Goal: Information Seeking & Learning: Learn about a topic

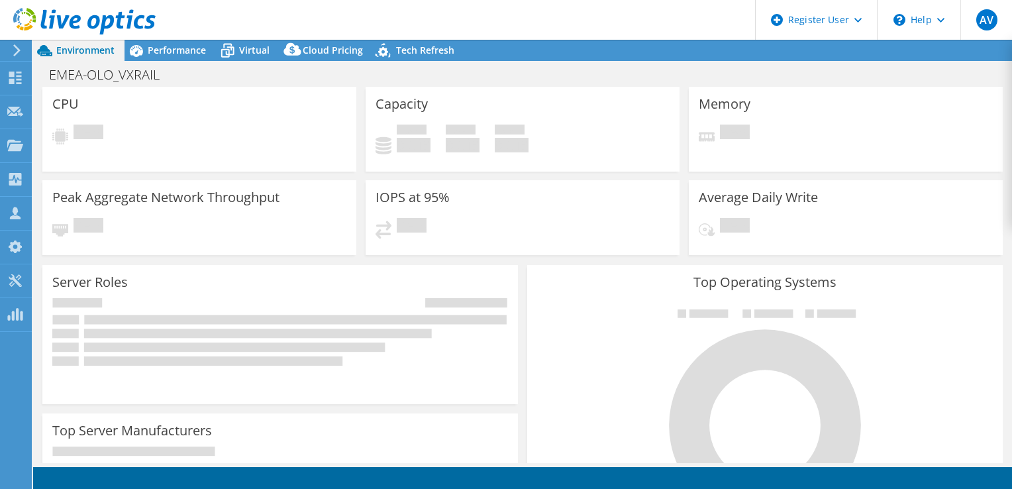
select select "EUFrankfurt"
select select "EUR"
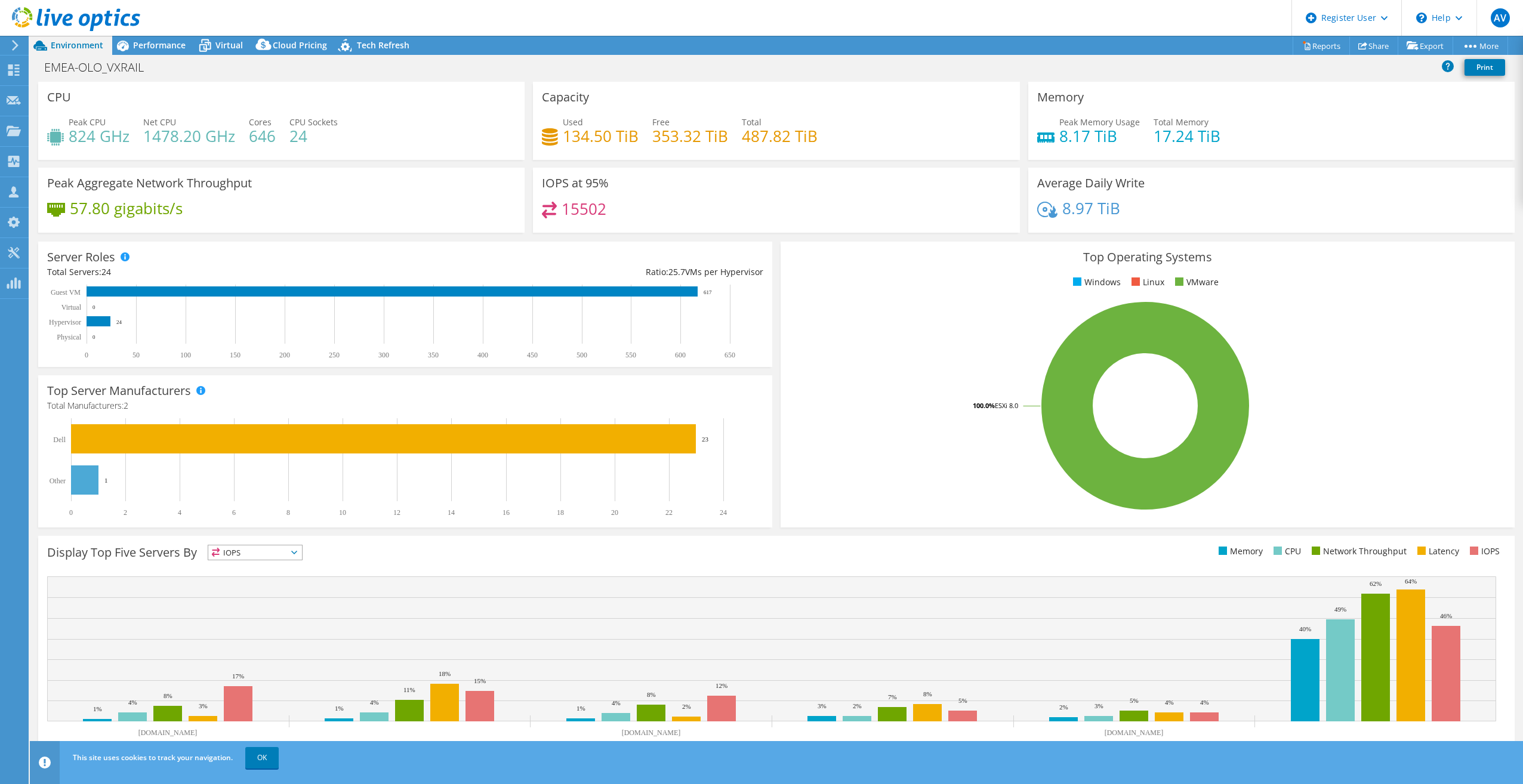
click at [897, 14] on header "AV Dell User [PERSON_NAME] [PERSON_NAME][EMAIL_ADDRESS][PERSON_NAME][DOMAIN_NAM…" at bounding box center [762, 18] width 1523 height 36
click at [173, 47] on span "Performance" at bounding box center [160, 45] width 52 height 12
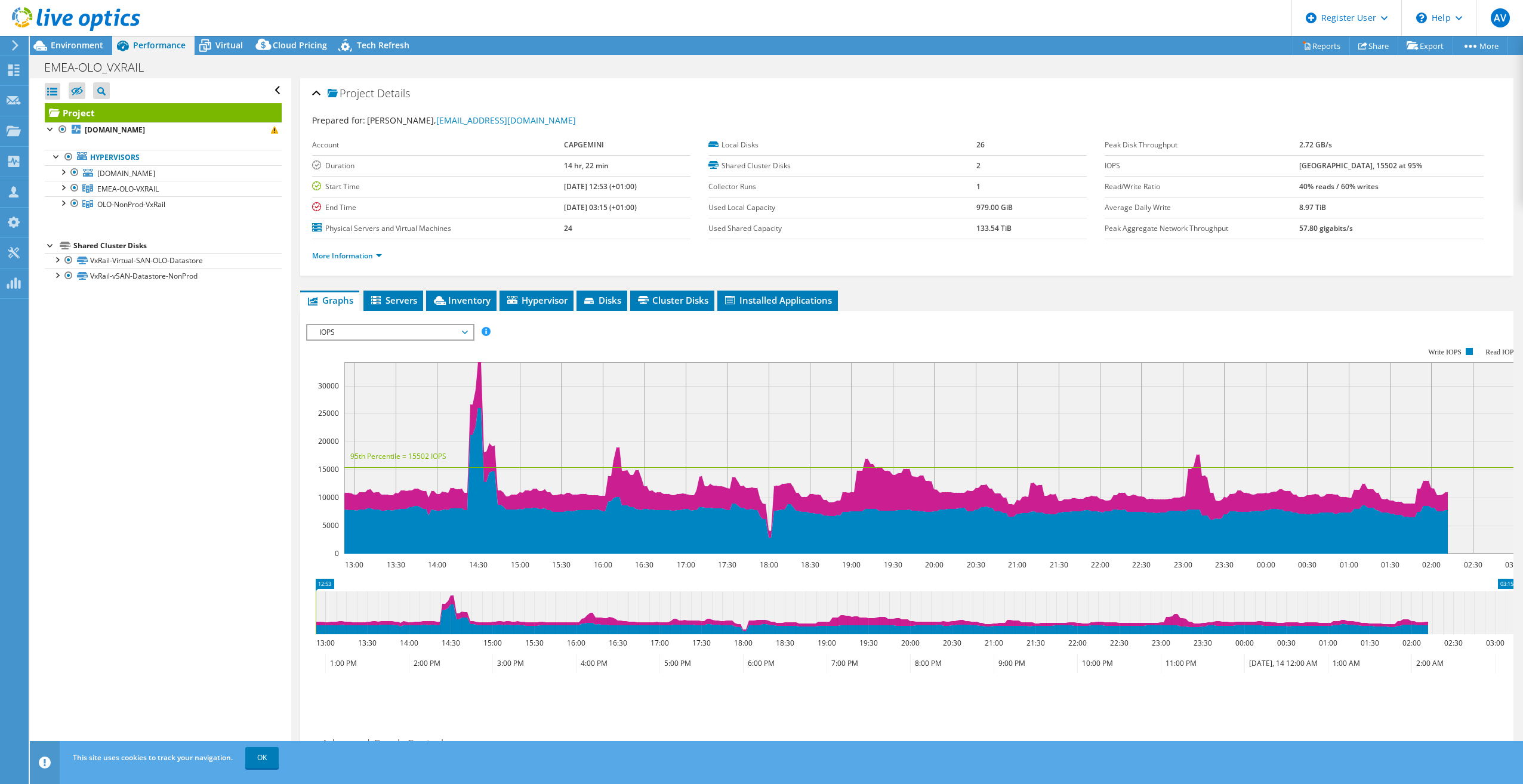
click at [441, 333] on span "IOPS" at bounding box center [390, 333] width 153 height 14
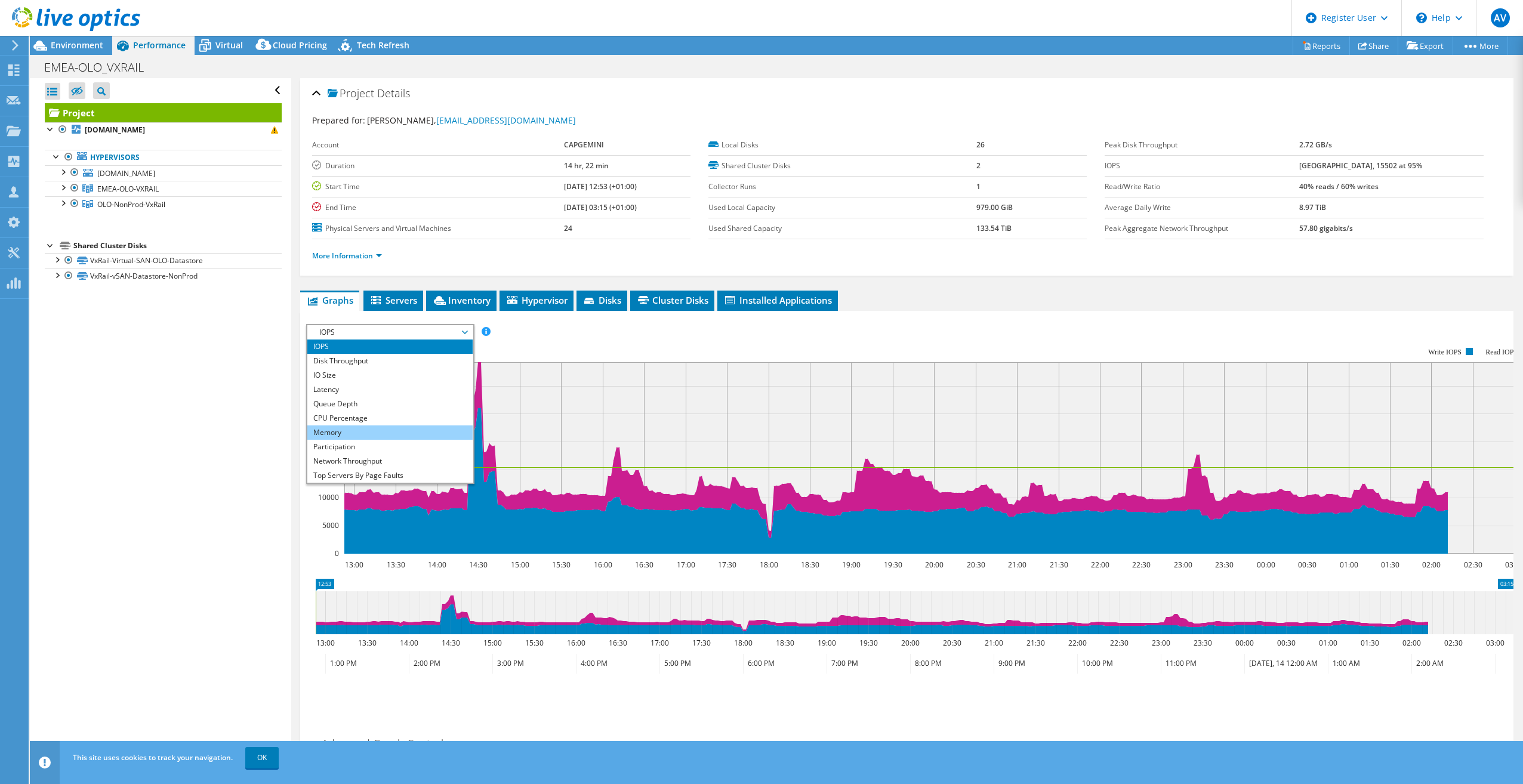
drag, startPoint x: 402, startPoint y: 415, endPoint x: 415, endPoint y: 425, distance: 16.4
click at [402, 415] on li "CPU Percentage" at bounding box center [389, 418] width 165 height 14
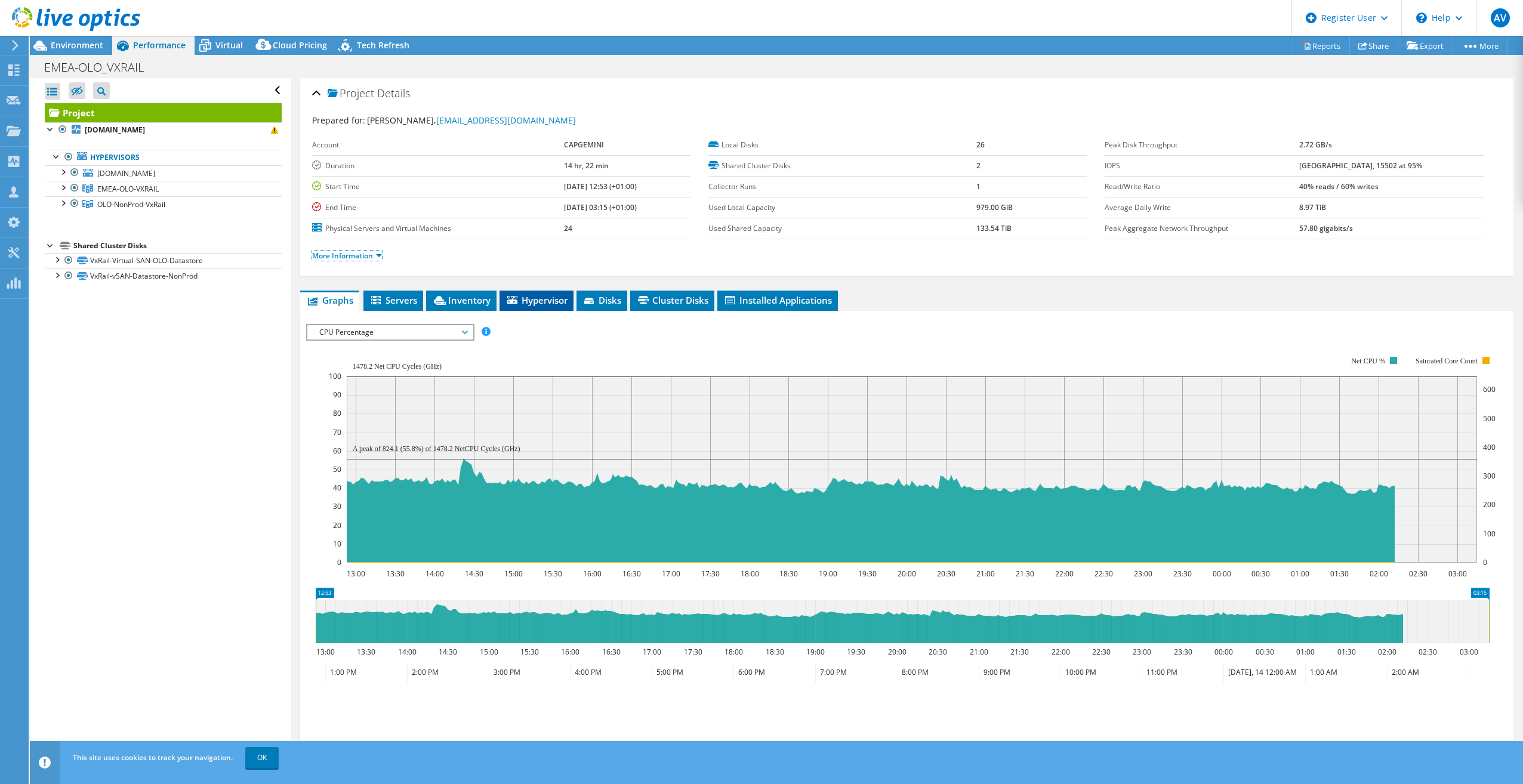
drag, startPoint x: 367, startPoint y: 260, endPoint x: 545, endPoint y: 308, distance: 184.4
click at [367, 260] on link "More Information" at bounding box center [346, 255] width 69 height 10
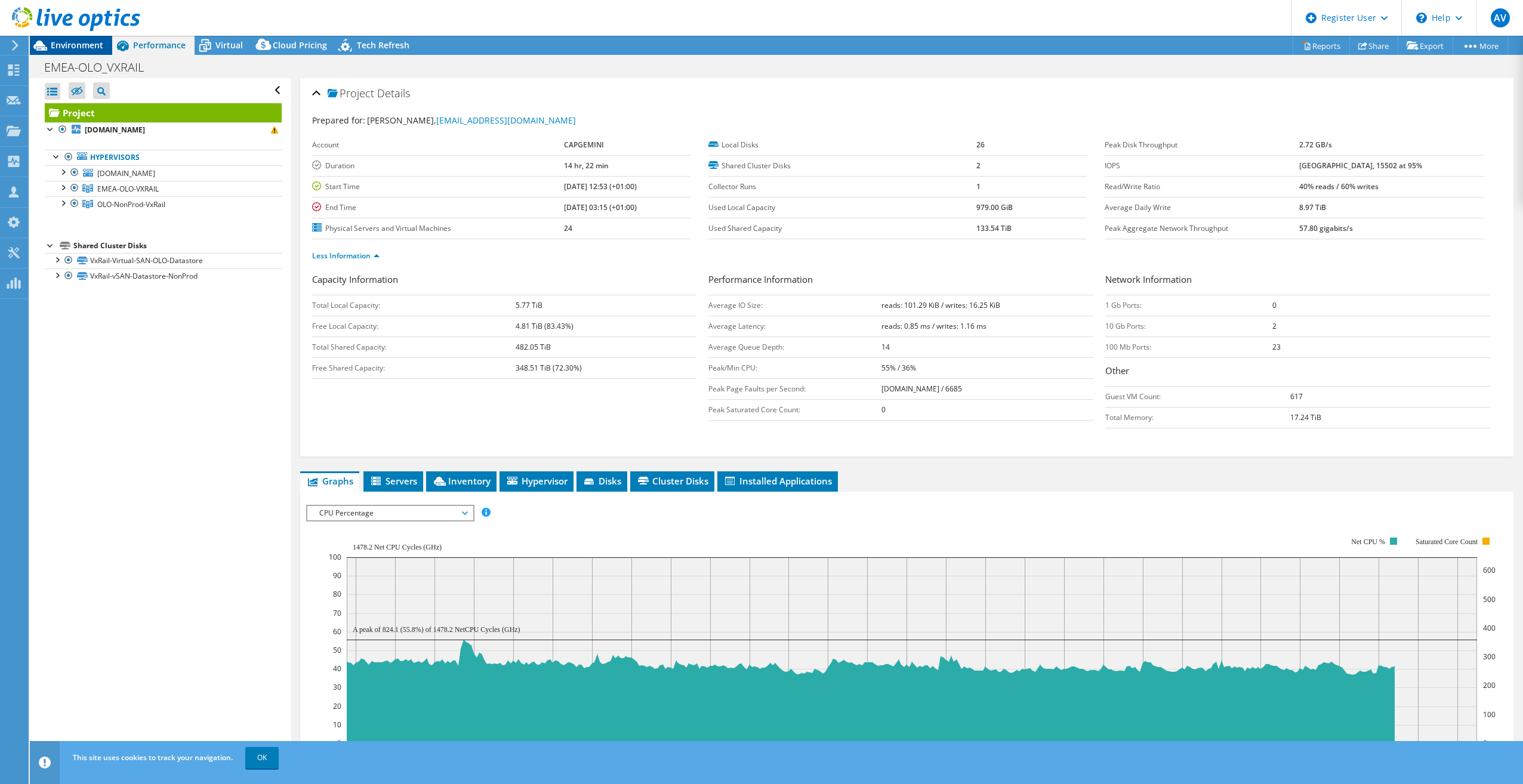
click at [93, 43] on span "Environment" at bounding box center [77, 45] width 52 height 12
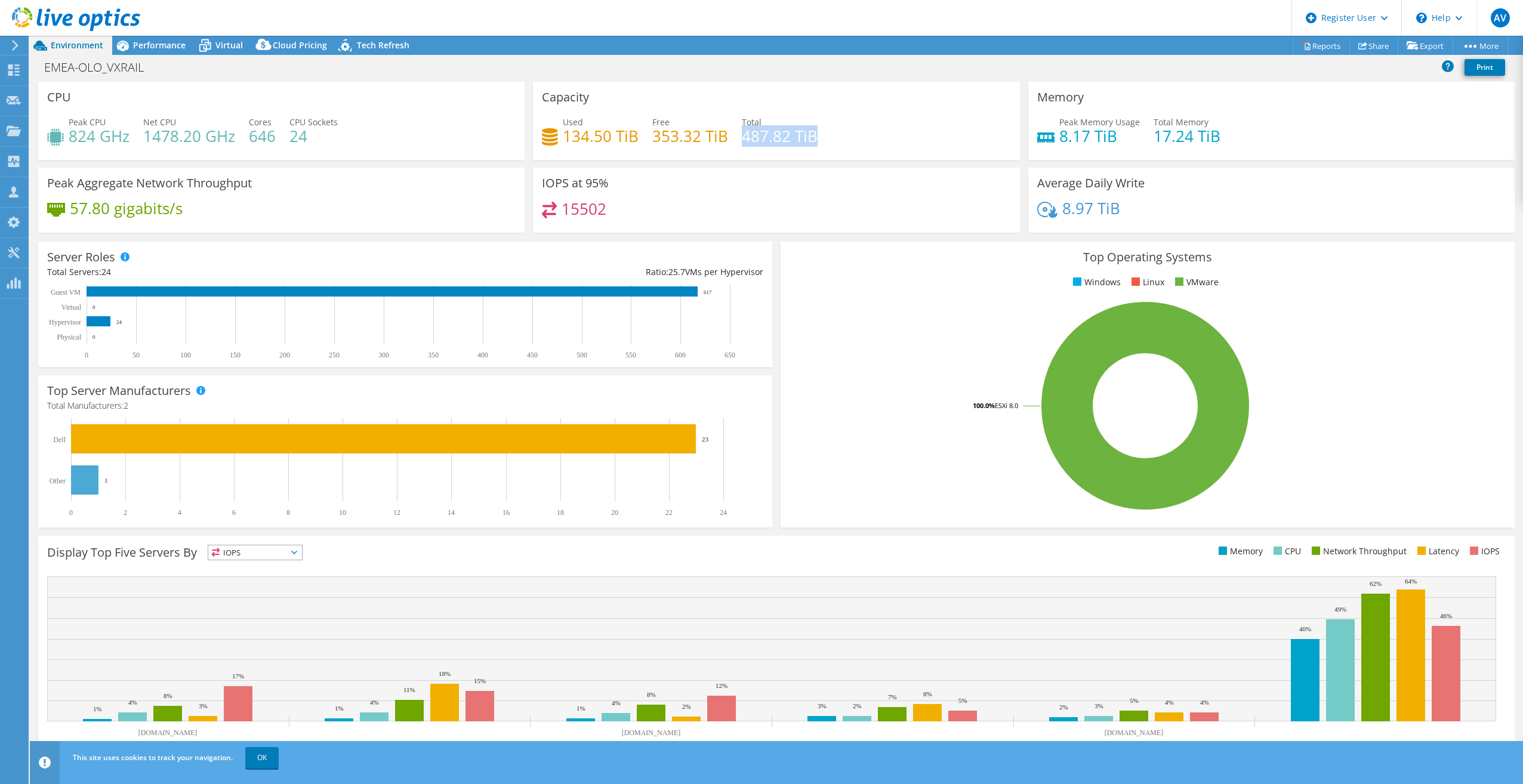
drag, startPoint x: 738, startPoint y: 134, endPoint x: 816, endPoint y: 136, distance: 78.0
click at [816, 136] on div "Used 134.50 TiB Free 353.32 TiB Total 487.82 TiB" at bounding box center [776, 134] width 469 height 39
click at [623, 161] on div "Capacity Used 134.50 TiB Free 353.32 TiB Total 487.82 TiB" at bounding box center [776, 124] width 495 height 86
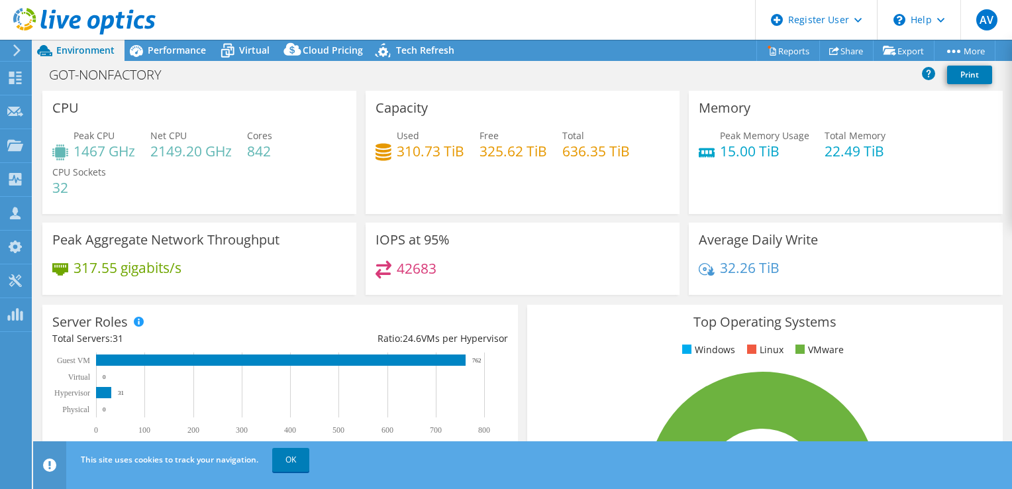
select select "EUFrankfurt"
select select "EUR"
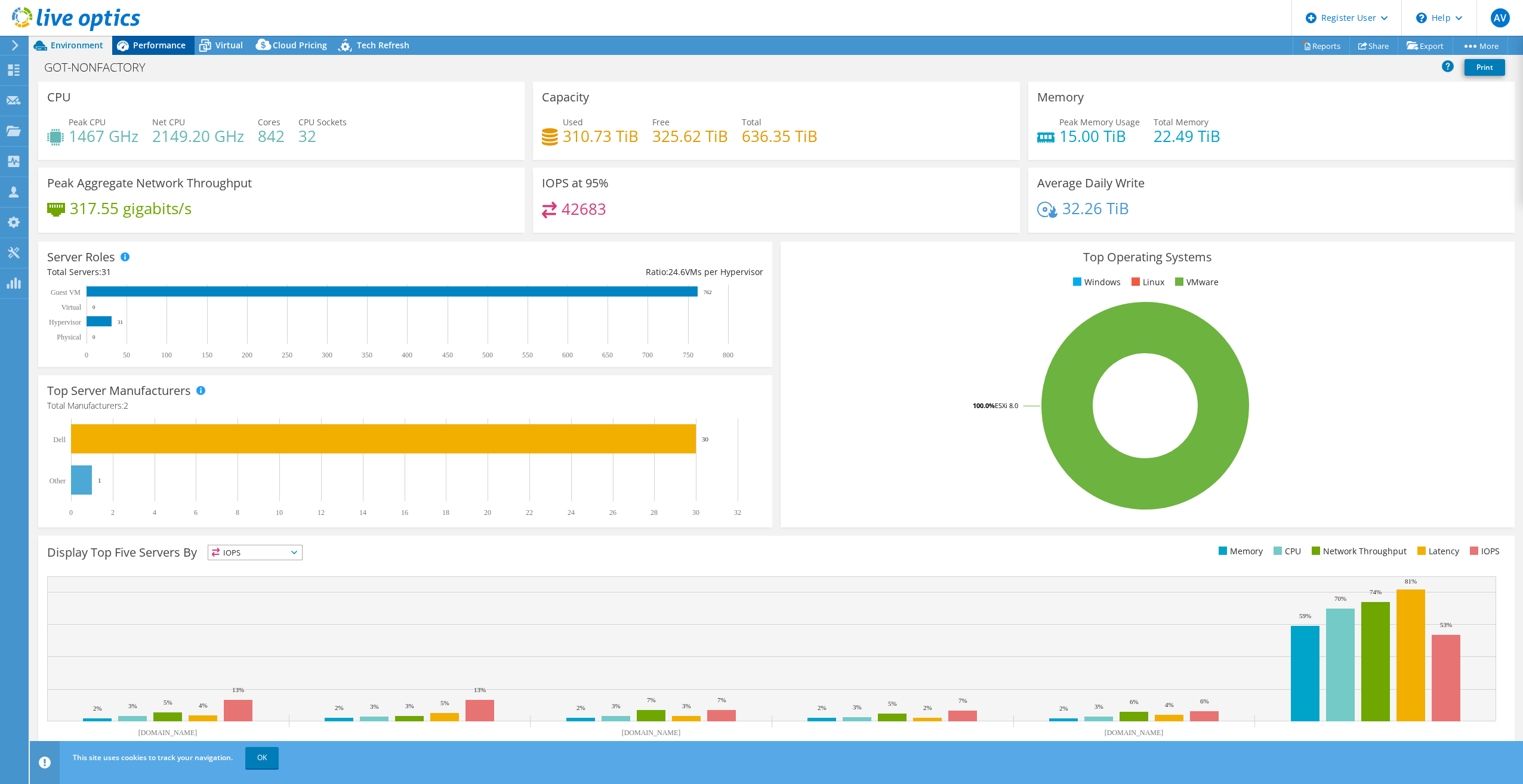
click at [156, 47] on span "Performance" at bounding box center [160, 45] width 52 height 12
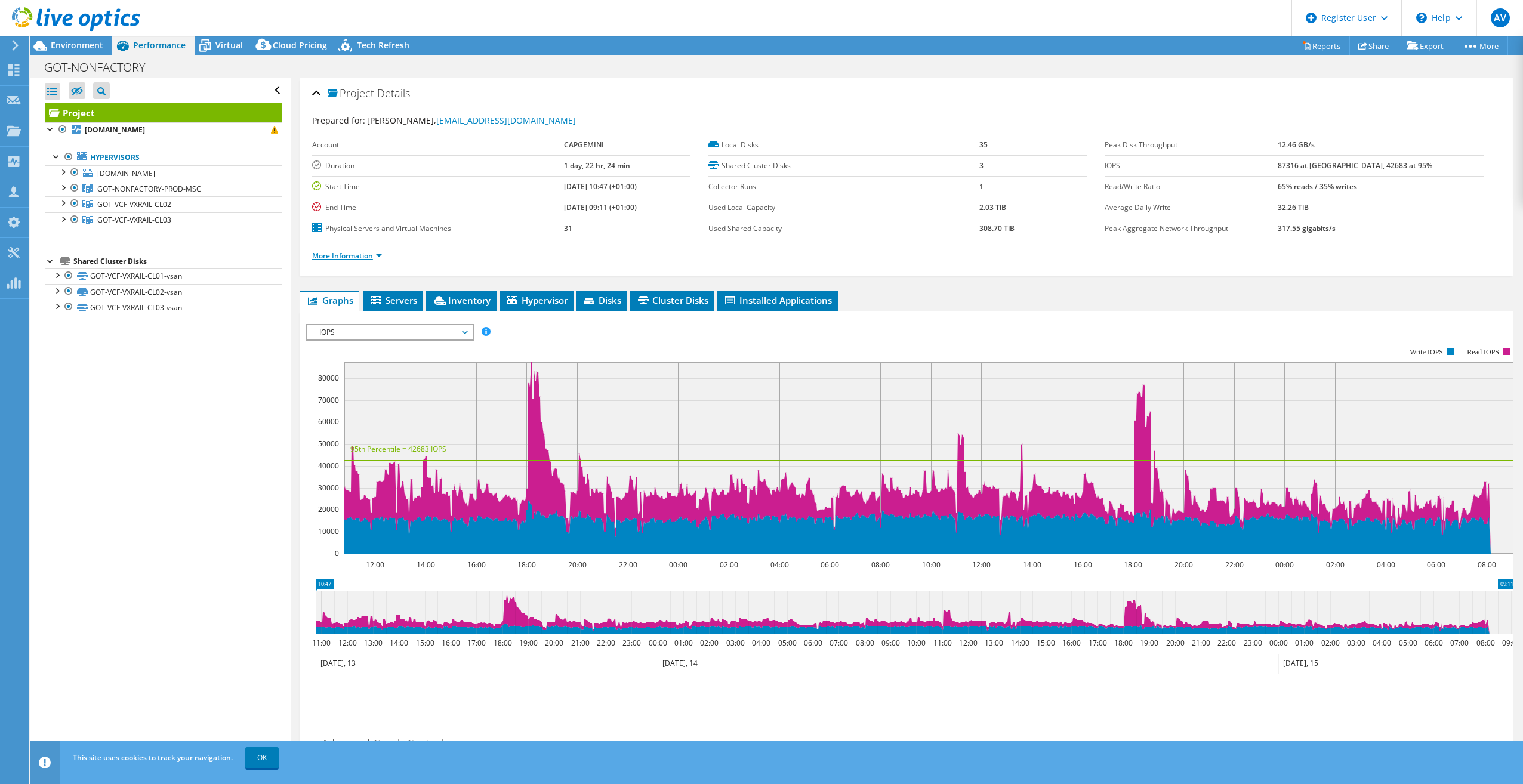
click at [354, 255] on link "More Information" at bounding box center [346, 255] width 69 height 10
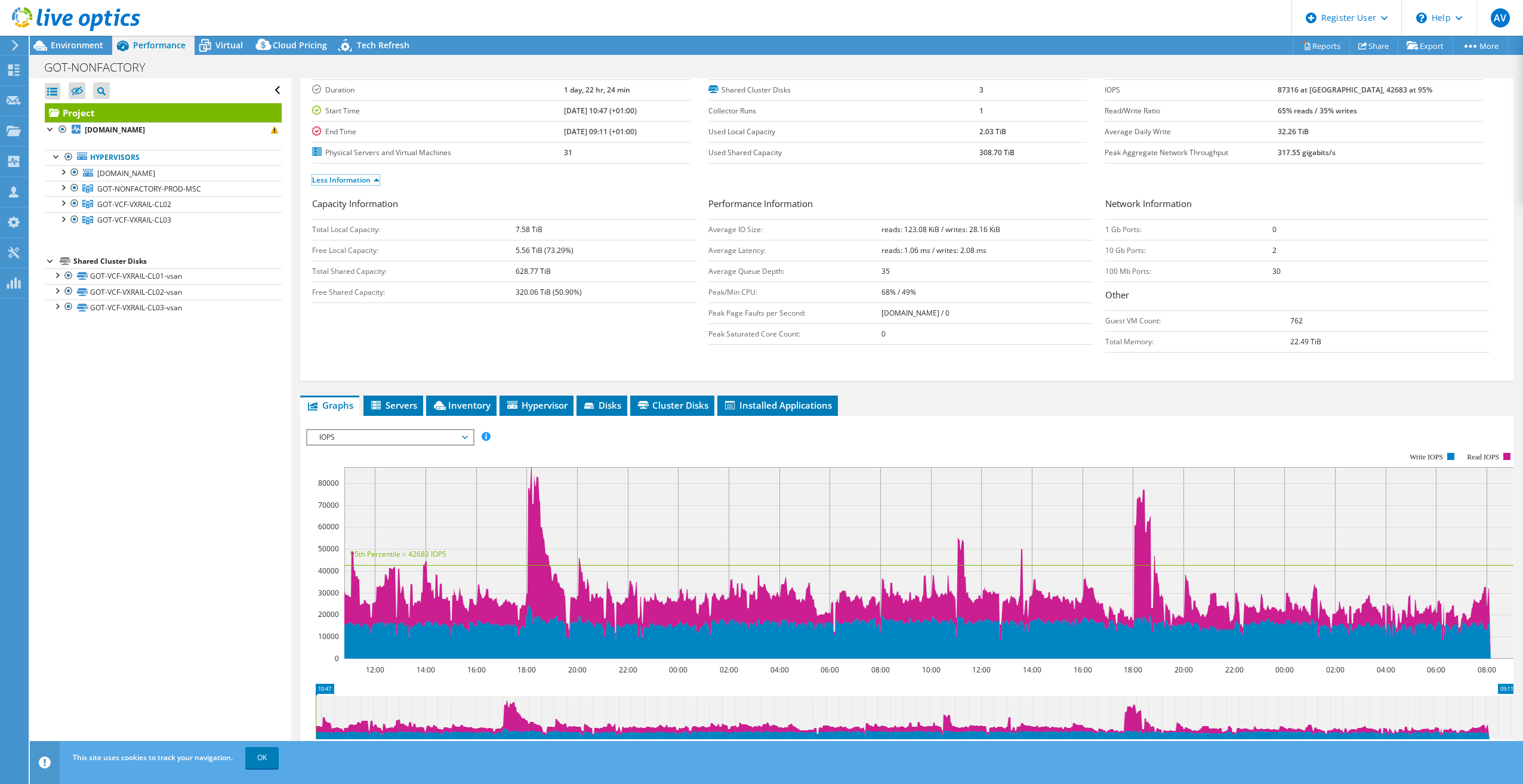
scroll to position [59, 0]
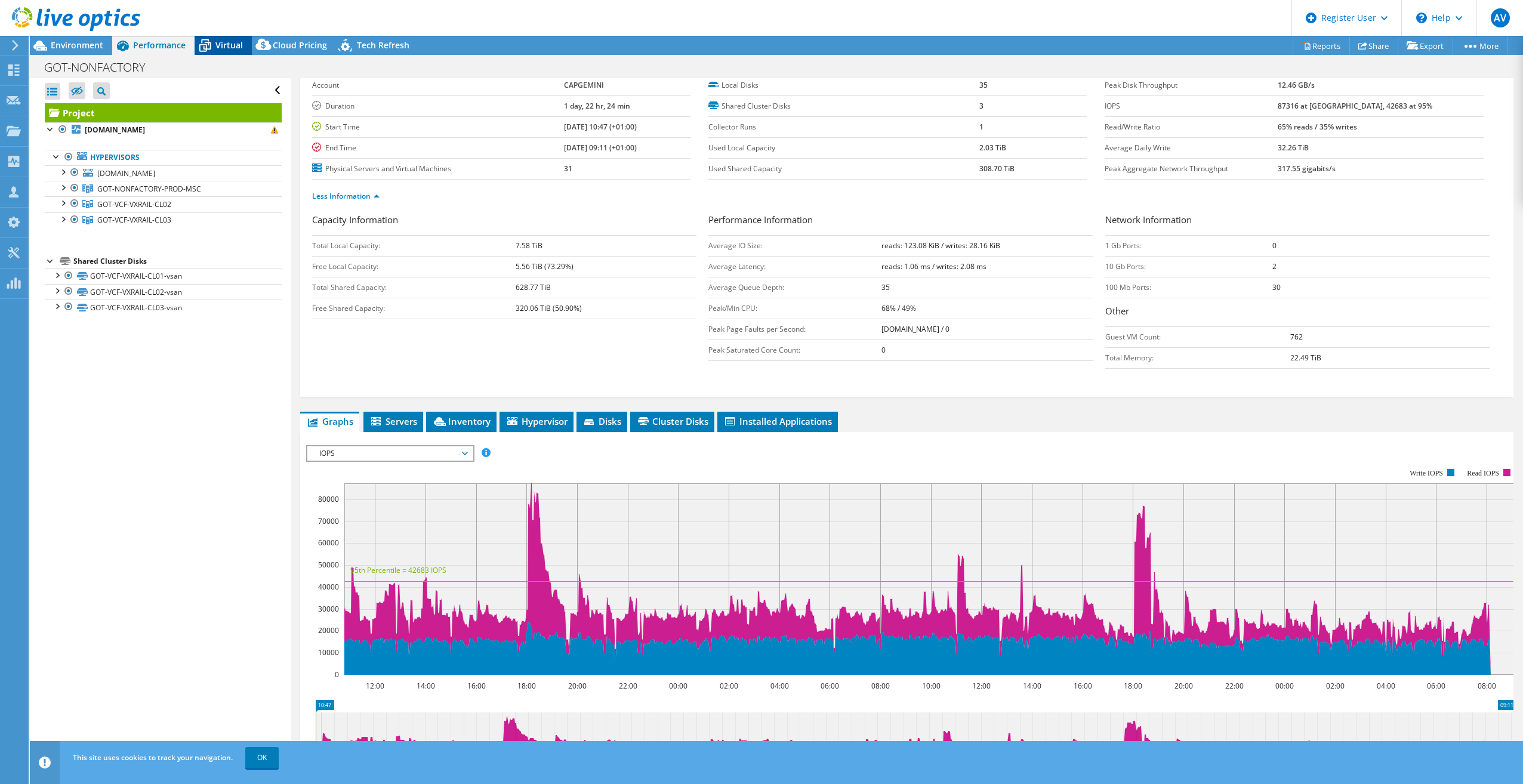
click at [224, 41] on span "Virtual" at bounding box center [229, 45] width 27 height 12
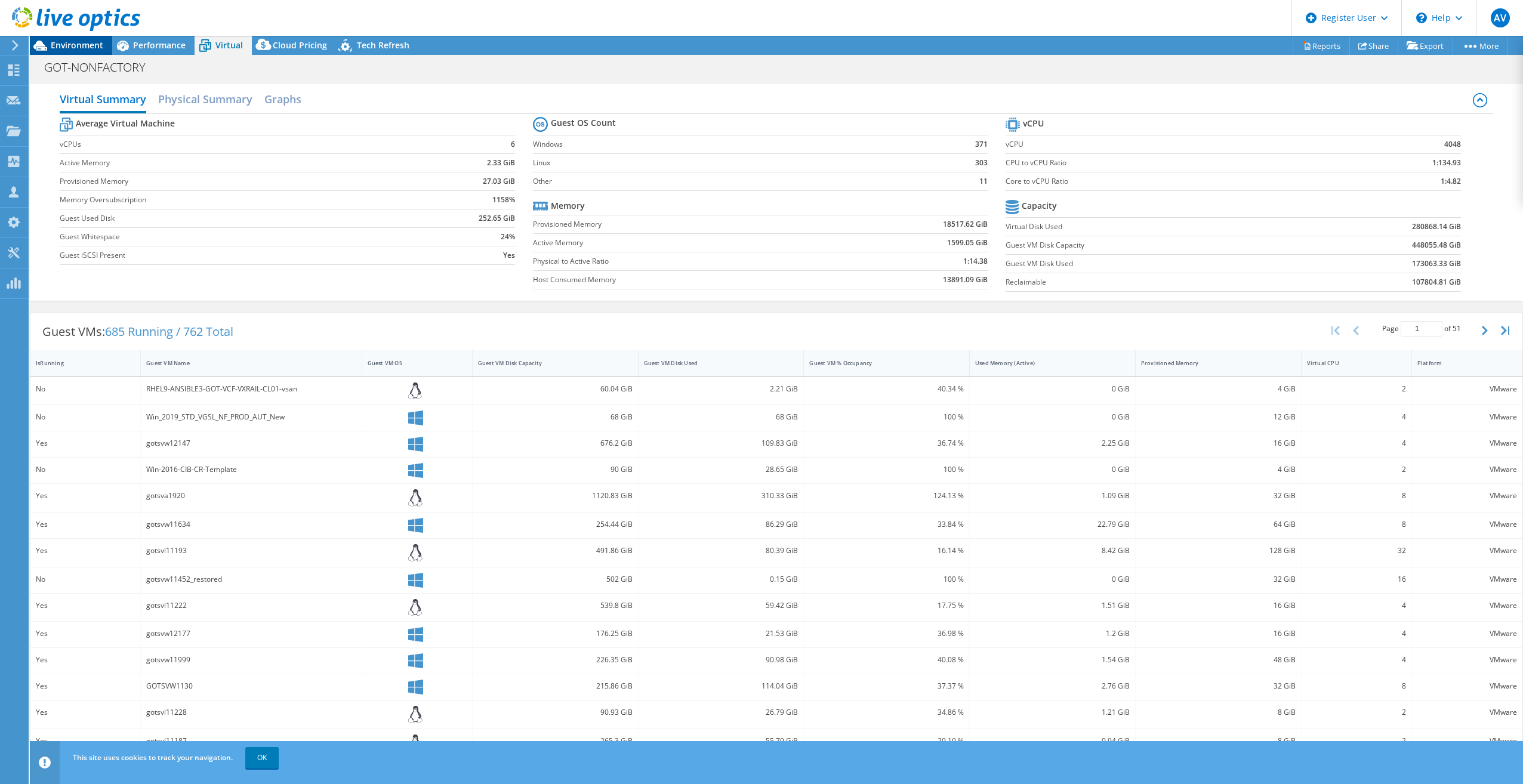
click at [87, 41] on span "Environment" at bounding box center [77, 45] width 52 height 12
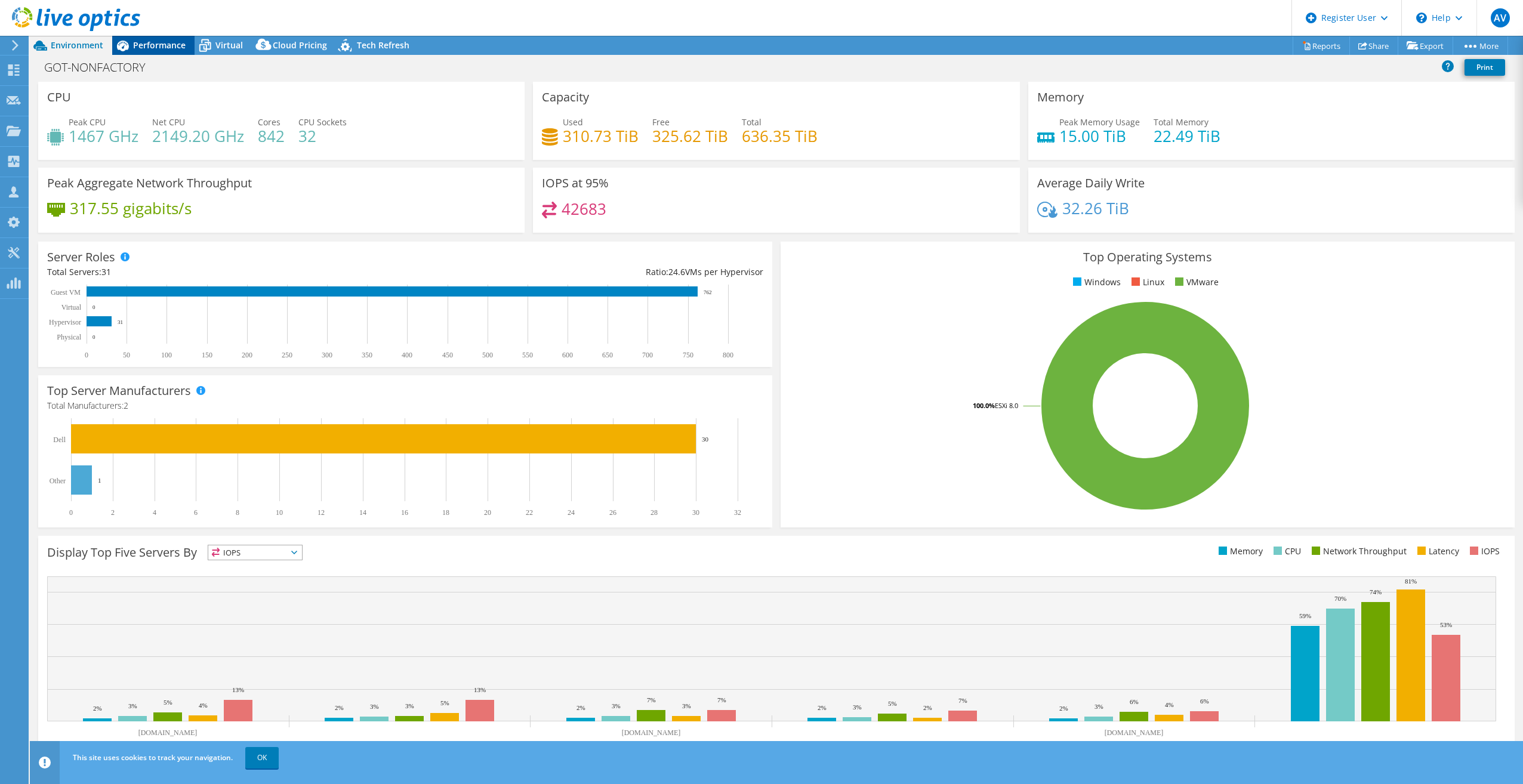
click at [169, 48] on span "Performance" at bounding box center [160, 45] width 52 height 12
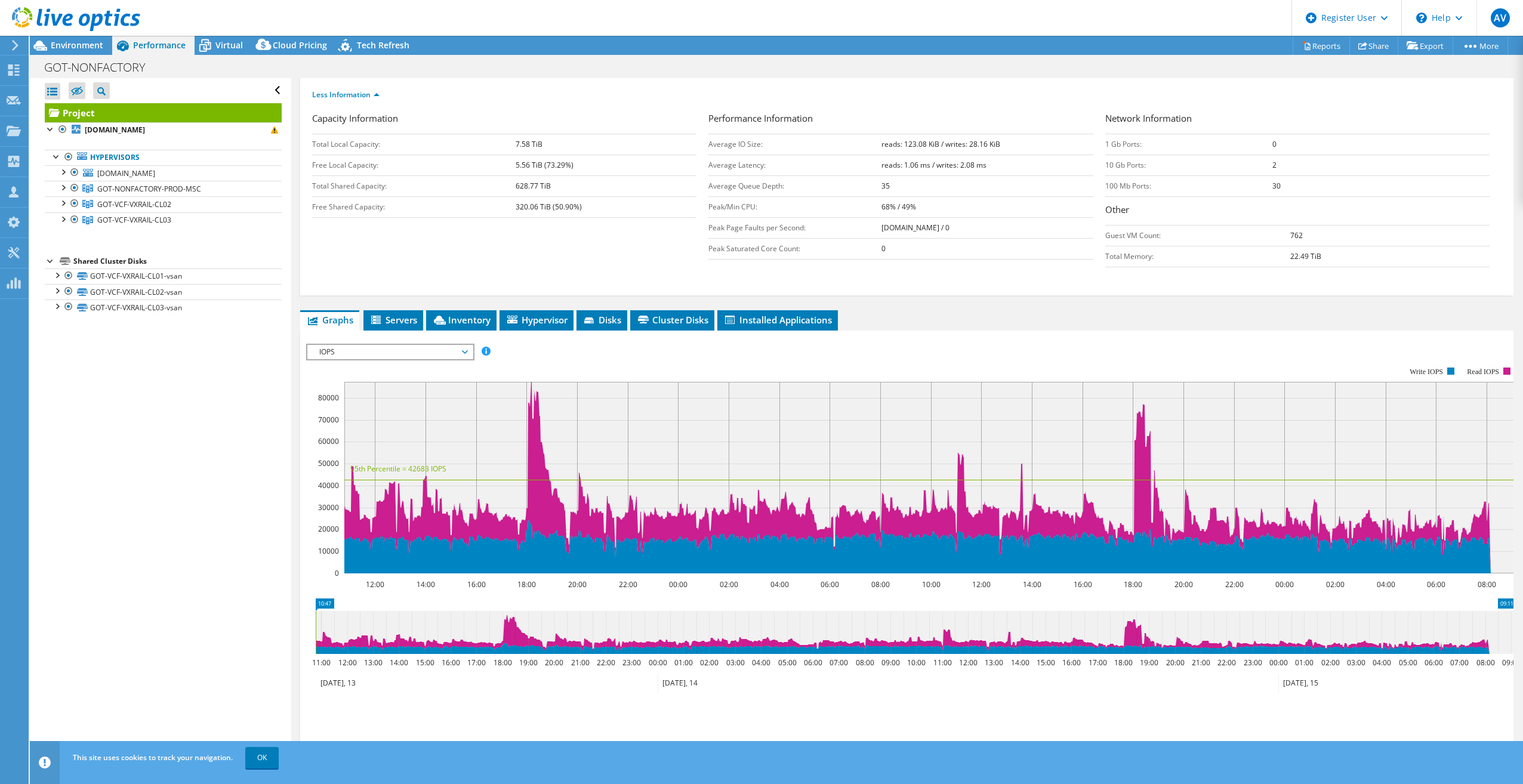
scroll to position [179, 0]
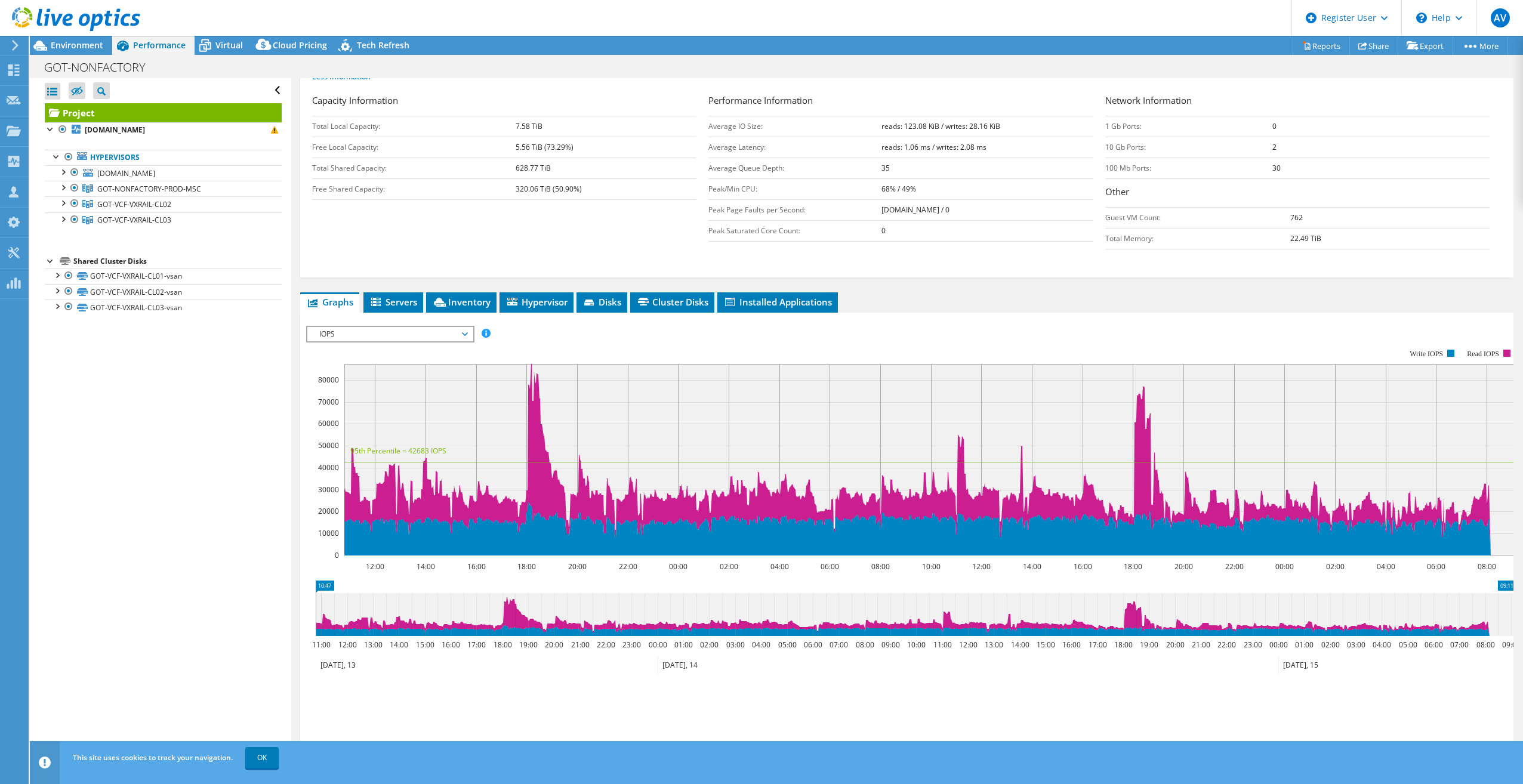
click at [407, 333] on span "IOPS" at bounding box center [390, 334] width 153 height 14
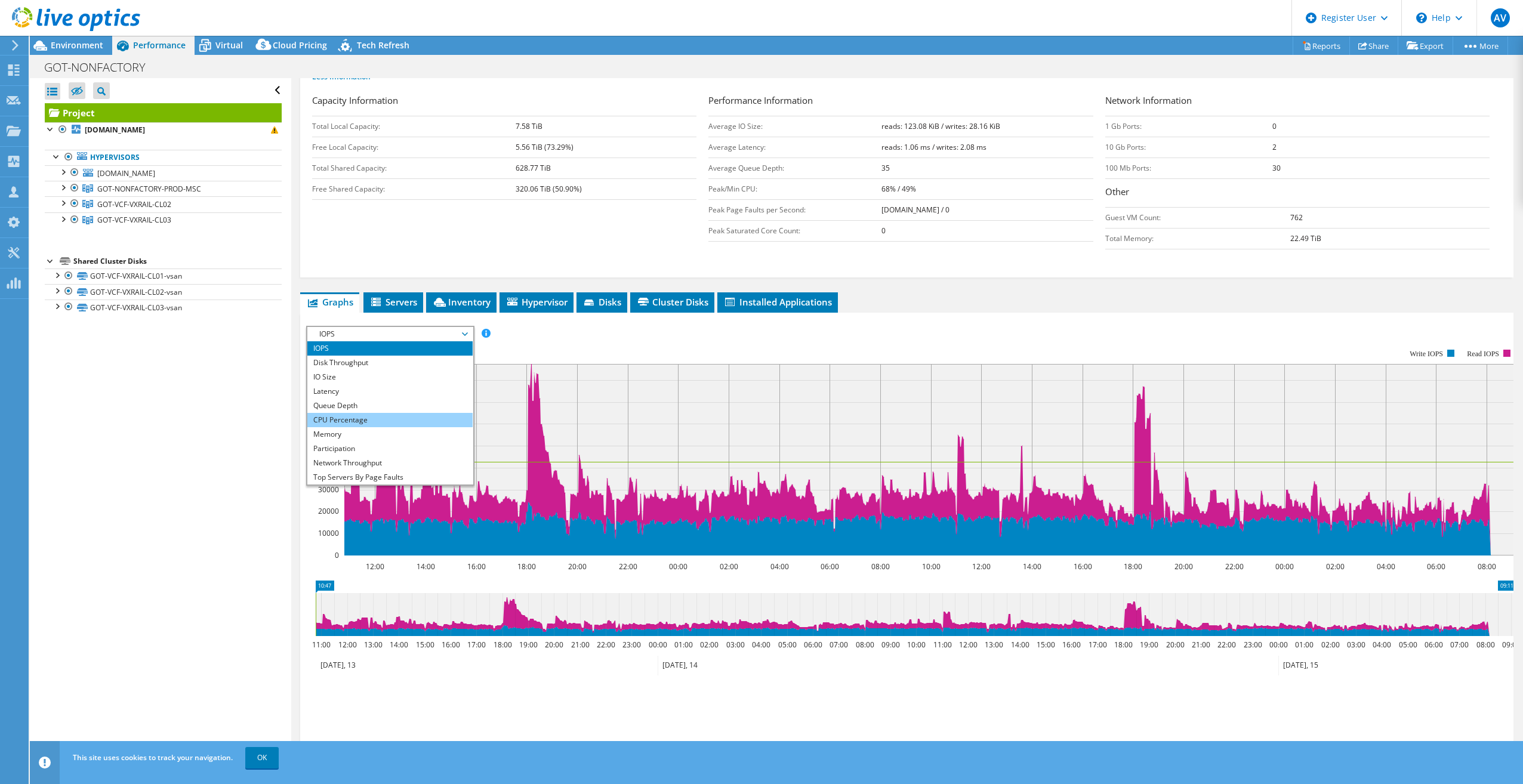
click at [407, 418] on li "CPU Percentage" at bounding box center [389, 420] width 165 height 14
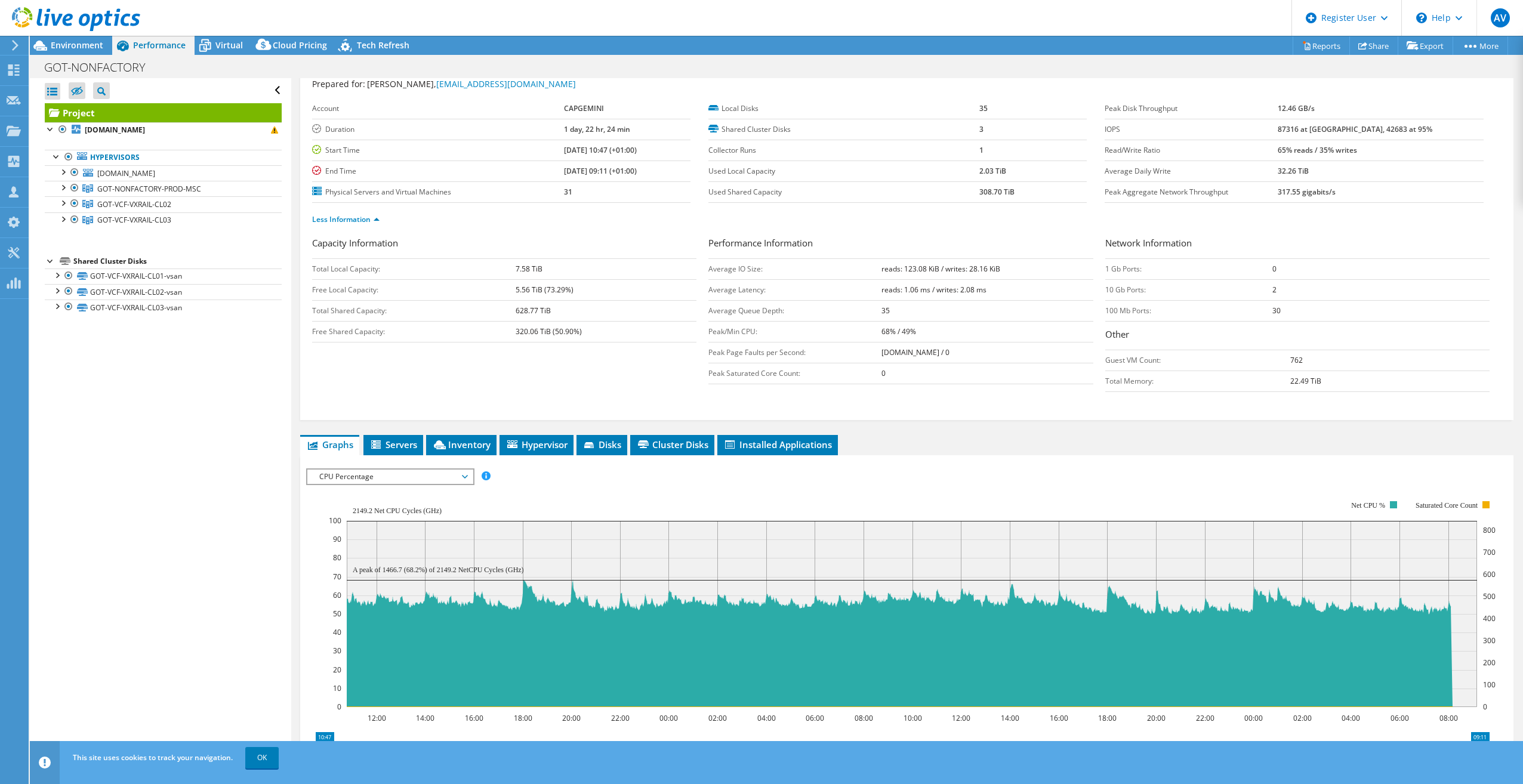
scroll to position [0, 0]
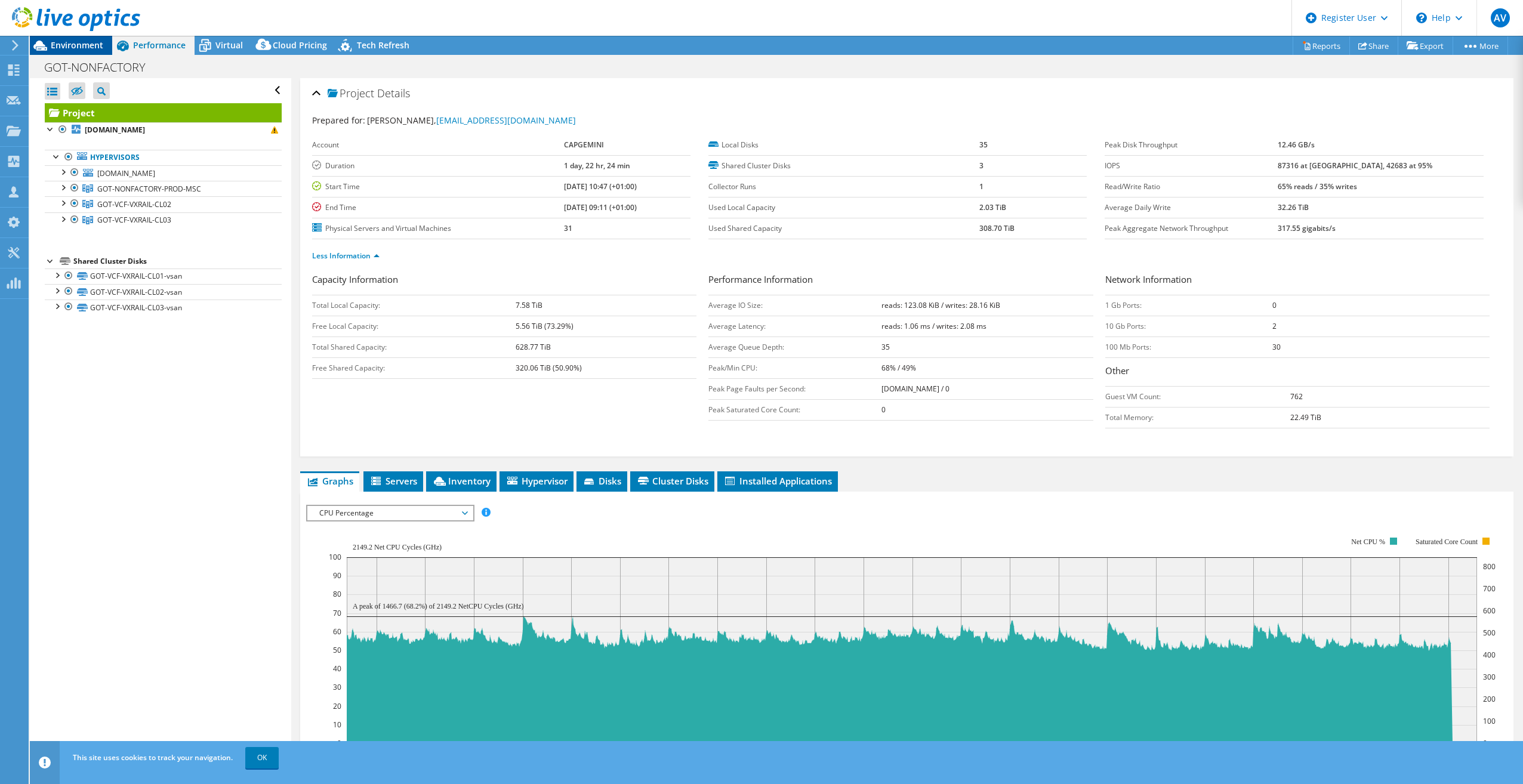
click at [99, 46] on span "Environment" at bounding box center [77, 45] width 52 height 12
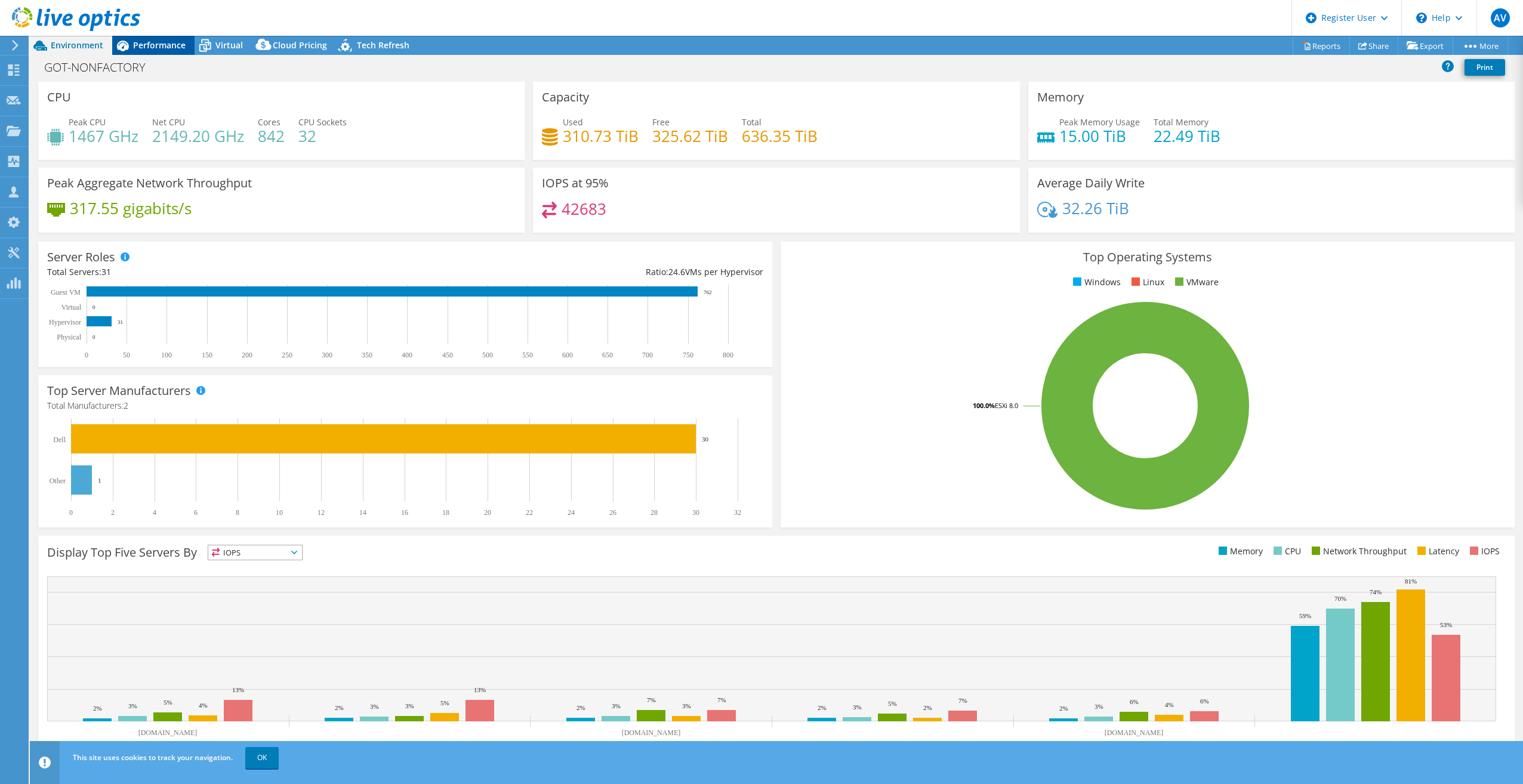
click at [161, 49] on span "Performance" at bounding box center [160, 45] width 52 height 12
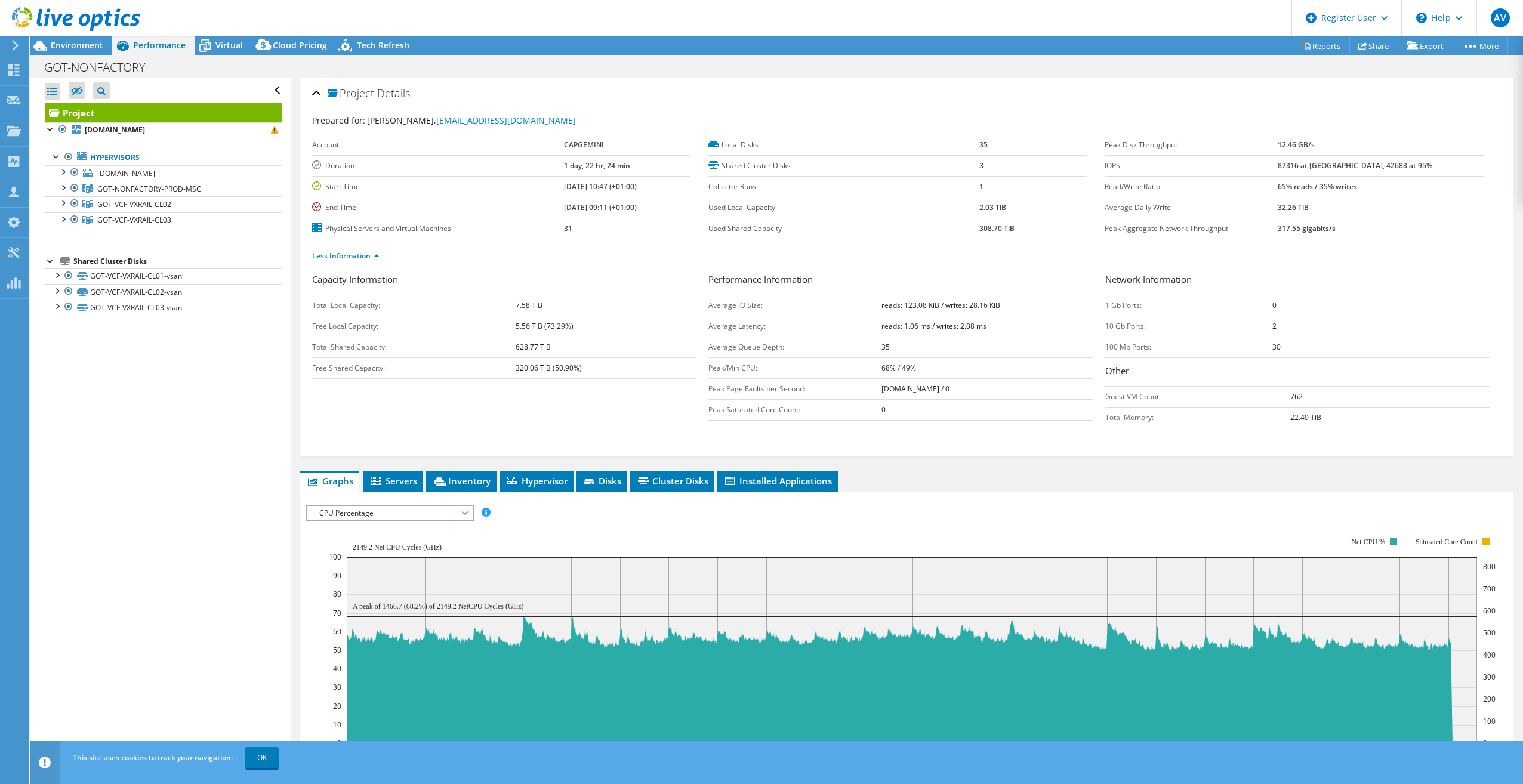
click at [406, 440] on span "CPU Percentage" at bounding box center [390, 514] width 153 height 14
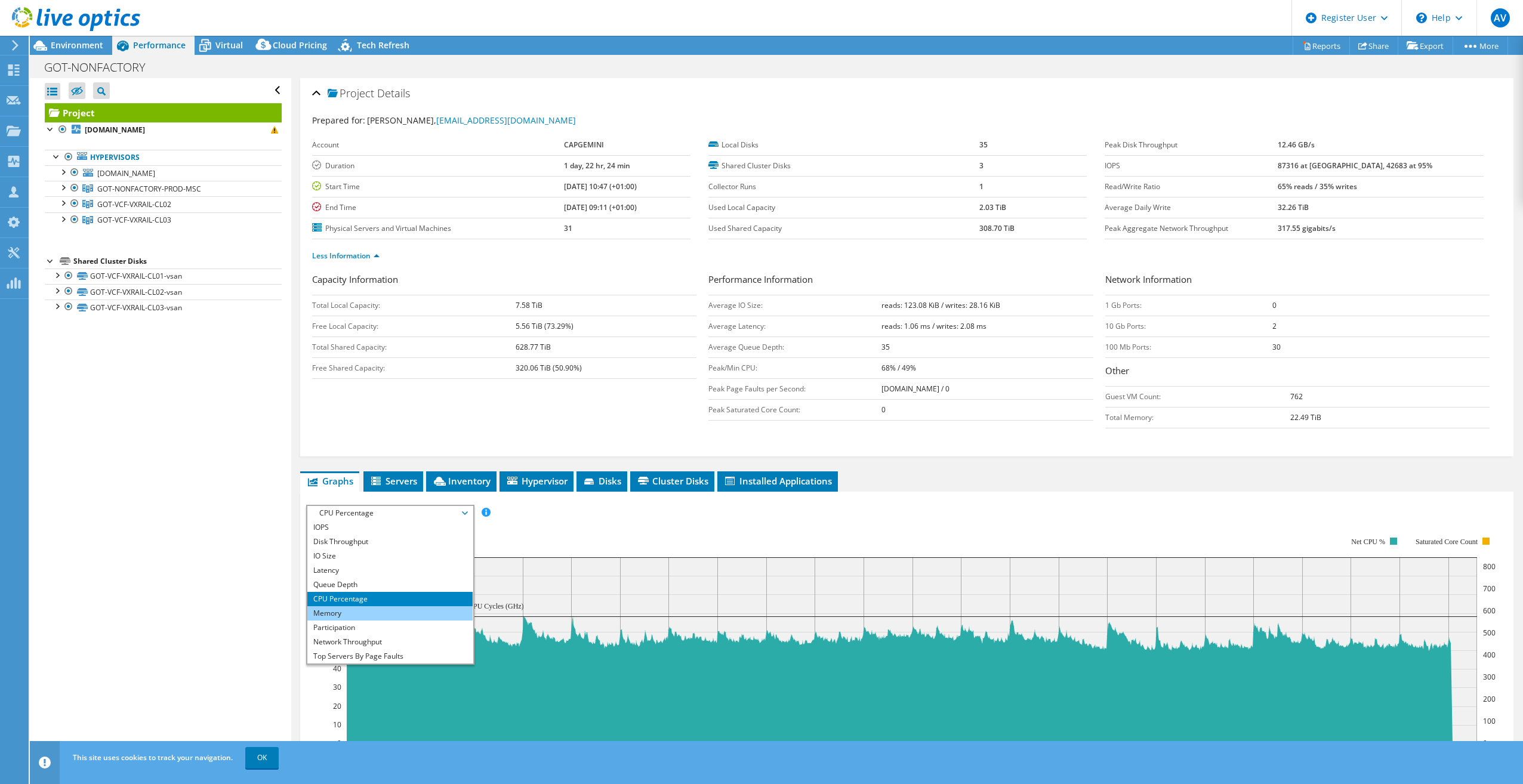
click at [397, 440] on li "Memory" at bounding box center [389, 614] width 165 height 14
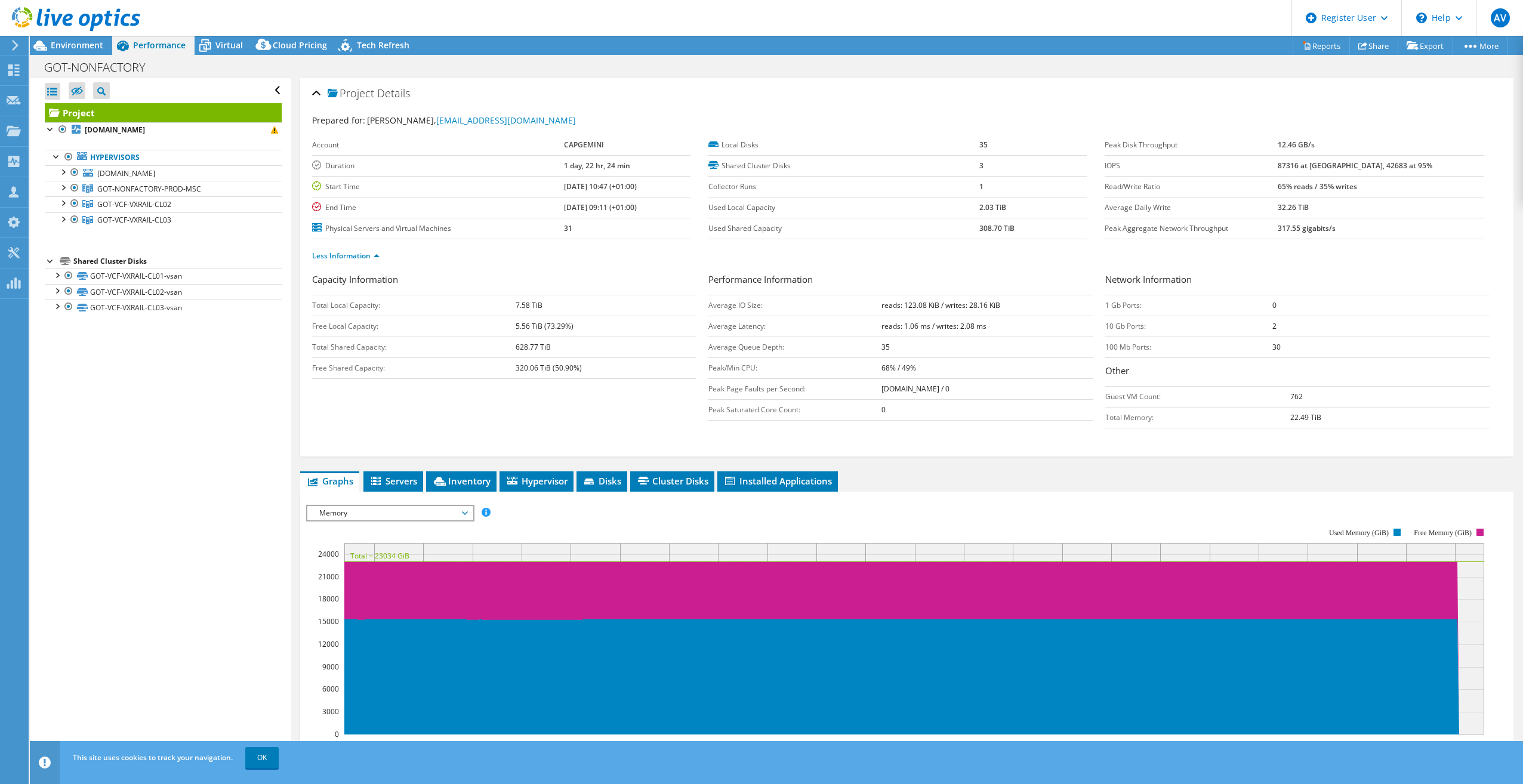
scroll to position [59, 0]
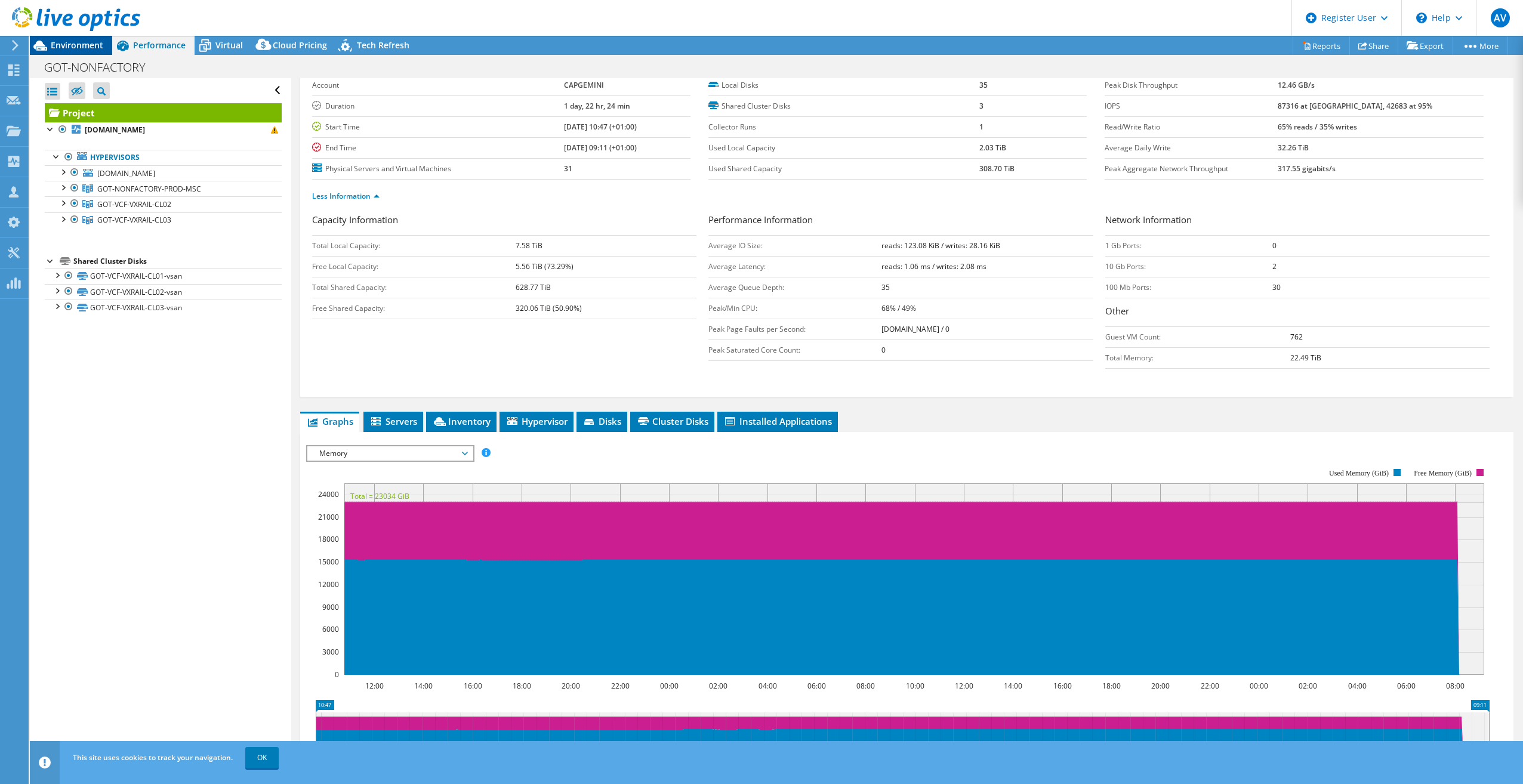
click at [93, 43] on span "Environment" at bounding box center [77, 45] width 52 height 12
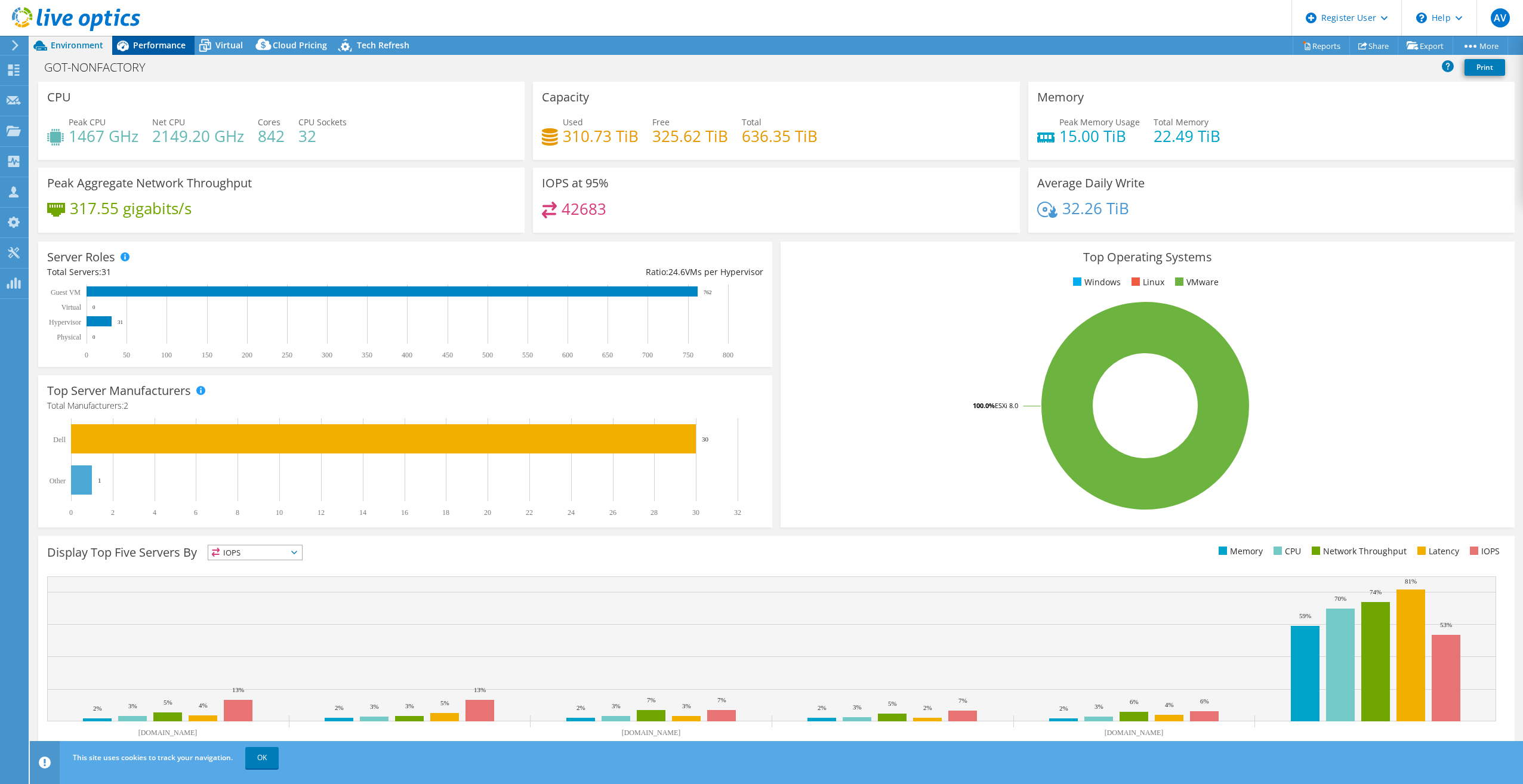
click at [167, 43] on span "Performance" at bounding box center [160, 45] width 52 height 12
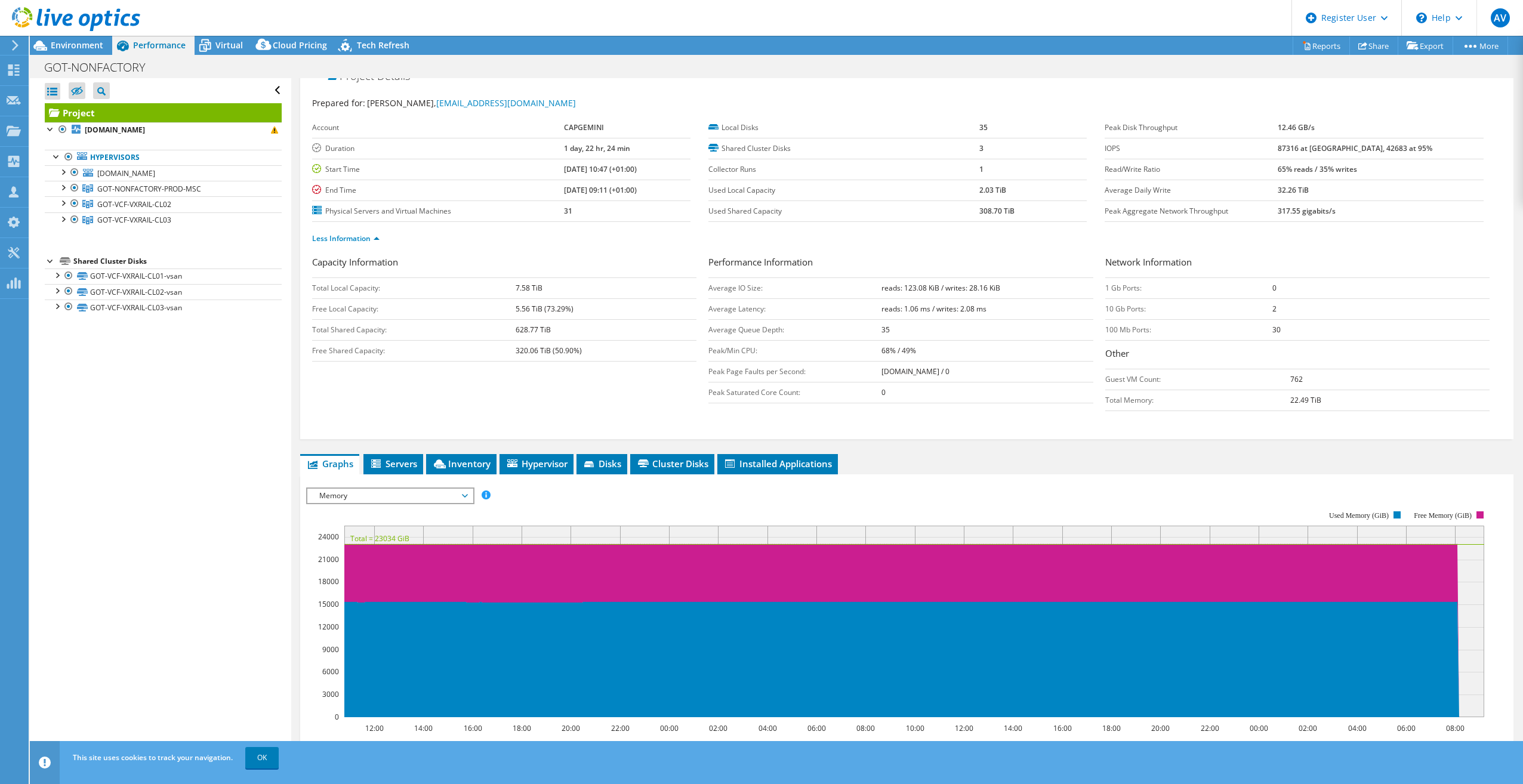
scroll to position [0, 0]
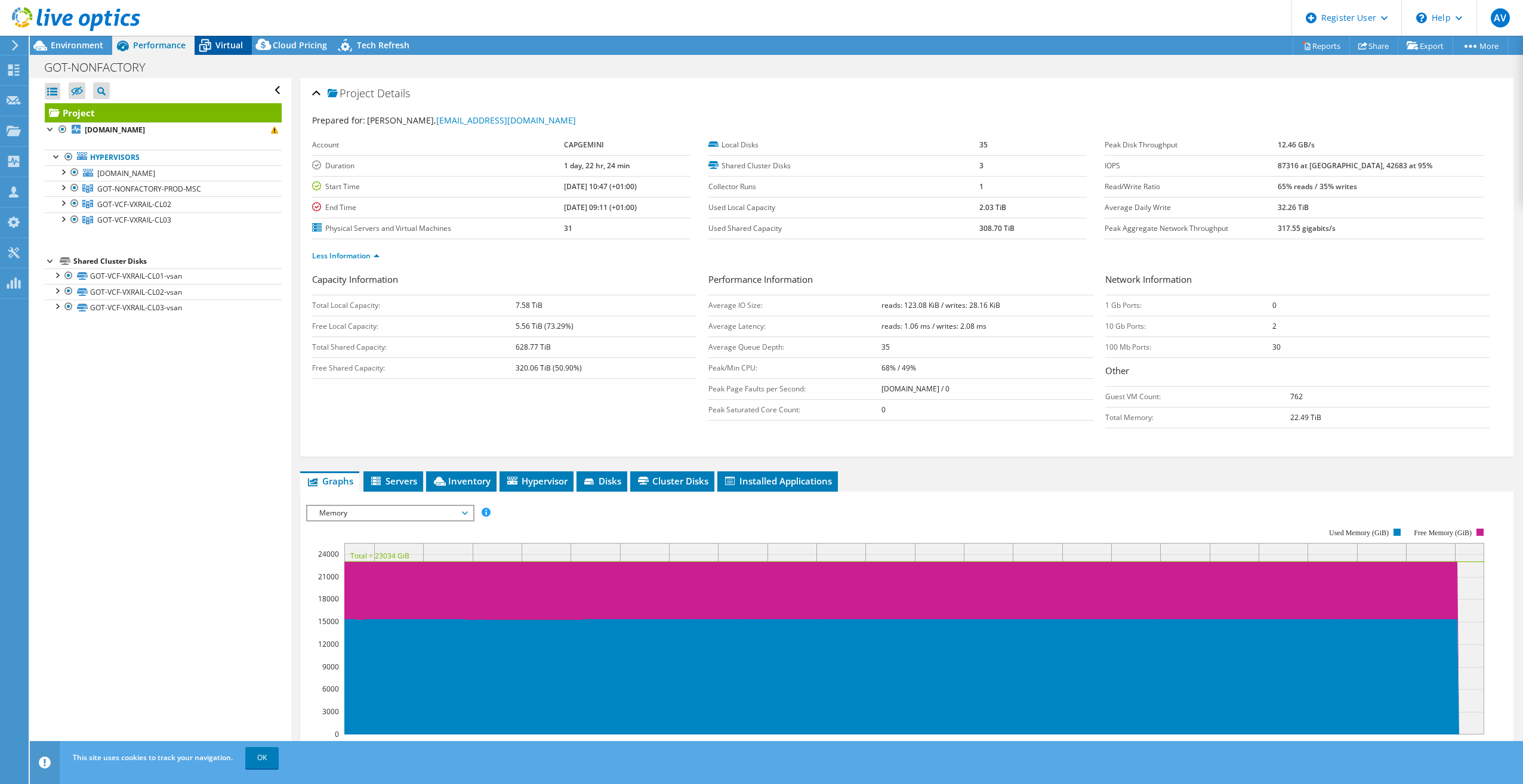
click at [230, 45] on span "Virtual" at bounding box center [229, 45] width 27 height 12
